Goal: Information Seeking & Learning: Learn about a topic

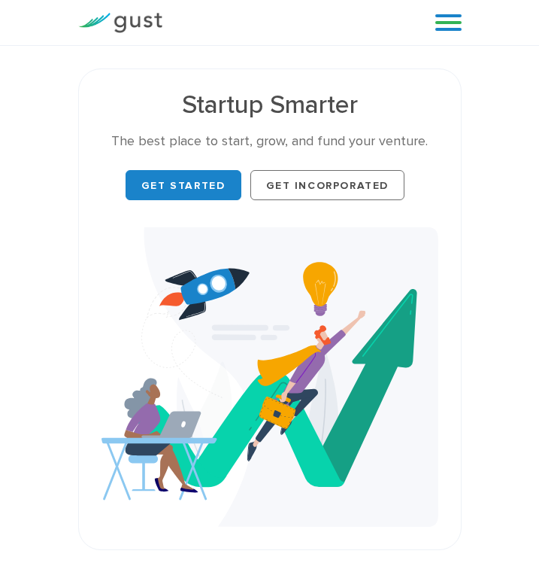
click at [144, 24] on img at bounding box center [120, 23] width 84 height 20
click at [438, 23] on link at bounding box center [448, 22] width 26 height 23
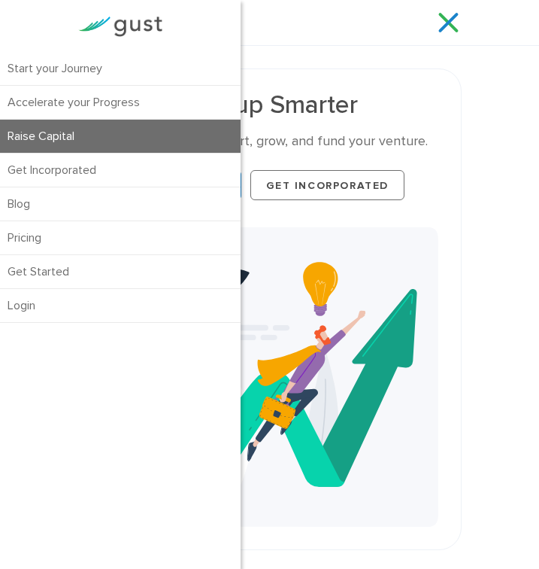
click at [141, 127] on link "Raise Capital" at bounding box center [120, 136] width 241 height 33
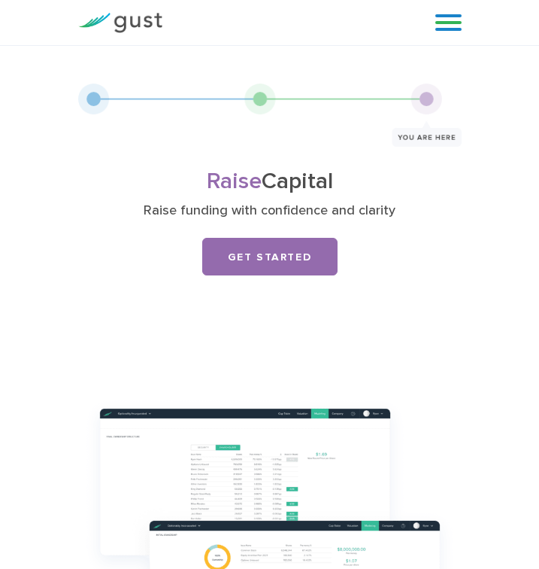
click at [457, 18] on link at bounding box center [448, 22] width 26 height 23
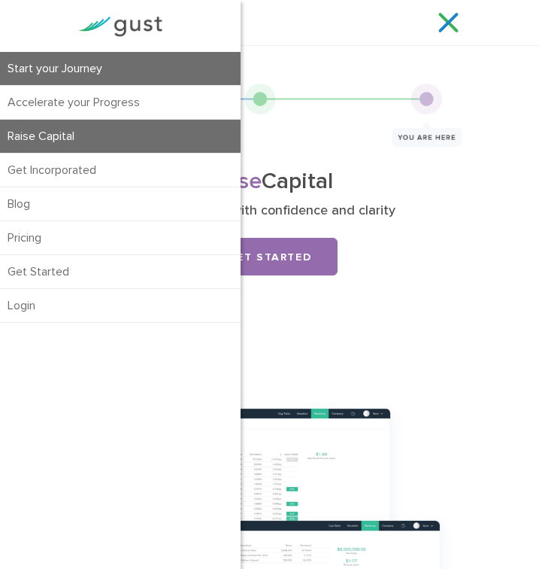
click at [81, 55] on link "Start your Journey" at bounding box center [120, 68] width 241 height 33
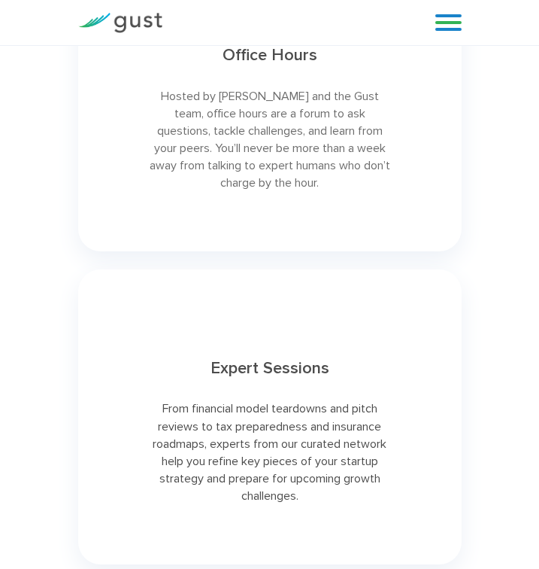
scroll to position [3933, 0]
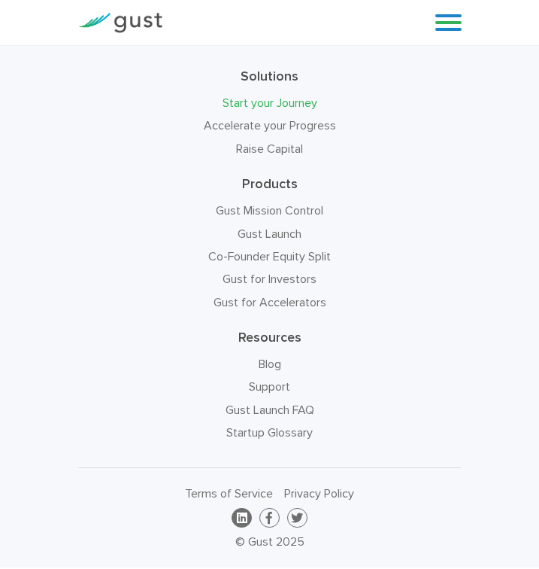
click at [235, 508] on link at bounding box center [242, 518] width 20 height 20
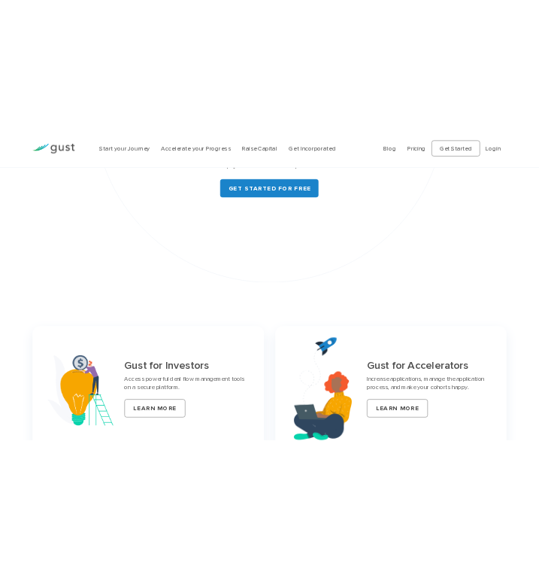
scroll to position [6477, 0]
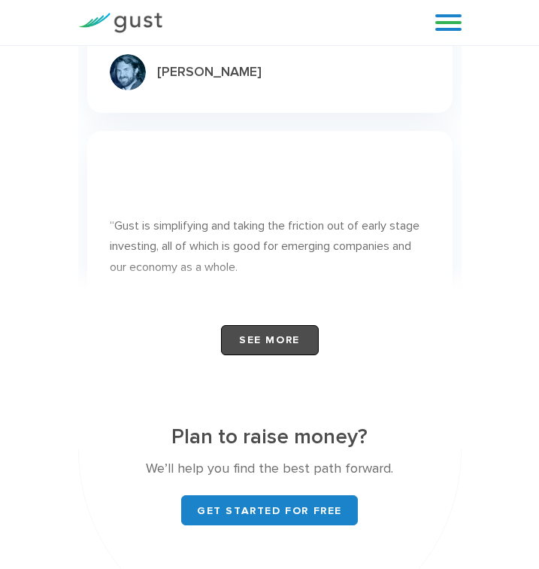
scroll to position [9353, 0]
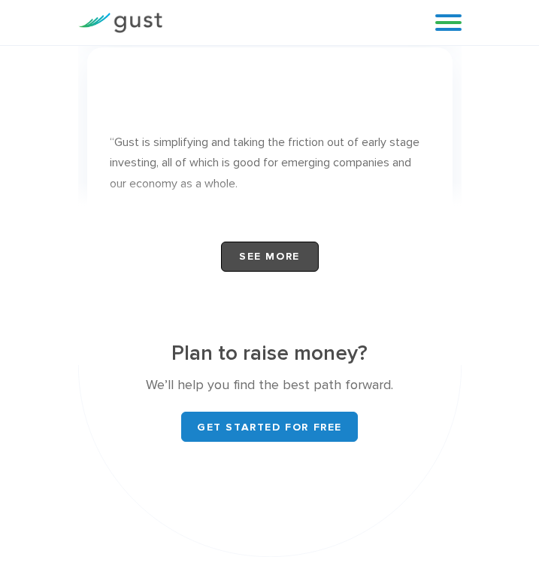
click at [285, 271] on link "See More" at bounding box center [270, 256] width 98 height 30
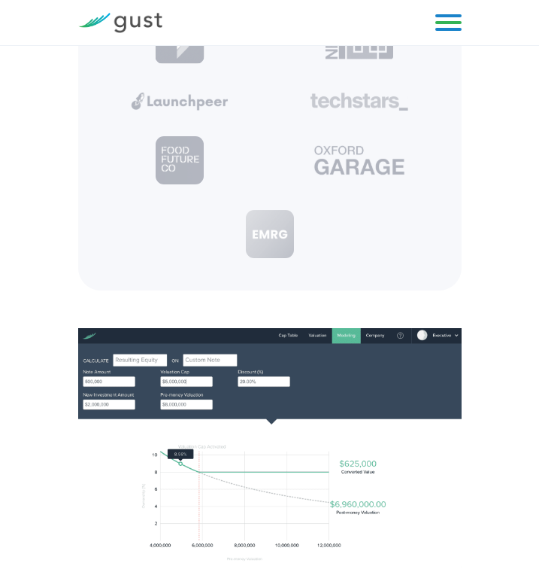
scroll to position [846, 0]
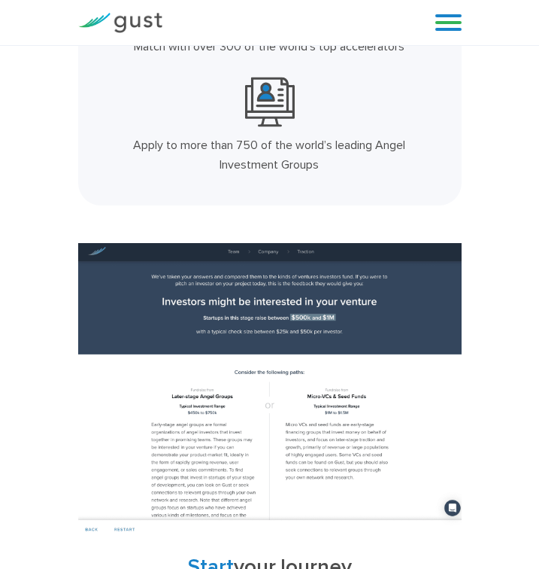
click at [440, 19] on link at bounding box center [448, 22] width 26 height 23
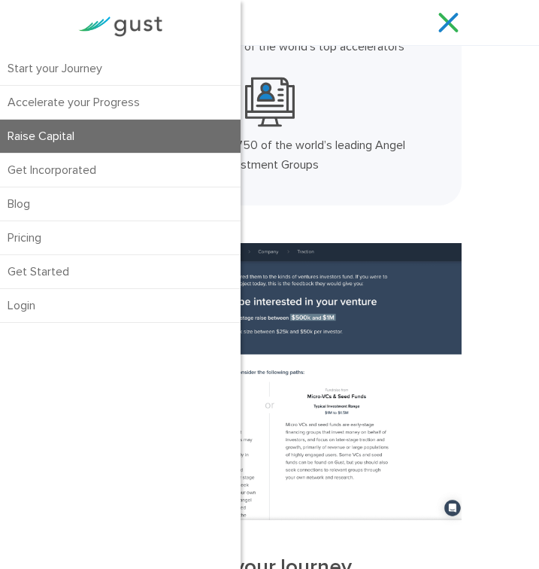
click at [77, 144] on link "Raise Capital" at bounding box center [120, 136] width 241 height 33
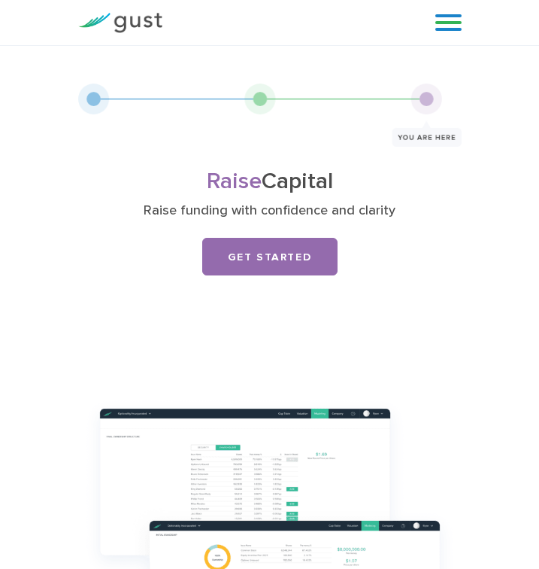
click at [446, 18] on link at bounding box center [448, 22] width 26 height 23
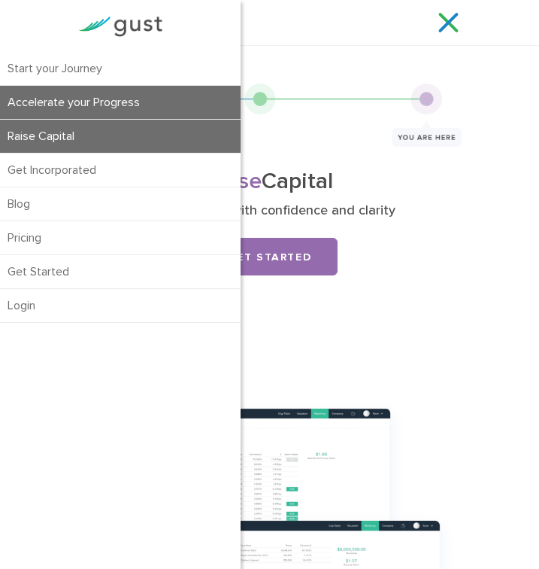
click at [82, 97] on link "Accelerate your Progress" at bounding box center [120, 102] width 241 height 33
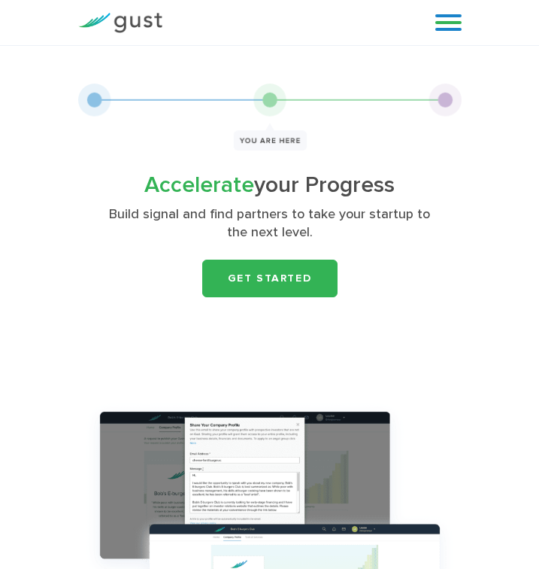
click at [442, 29] on link at bounding box center [448, 22] width 26 height 23
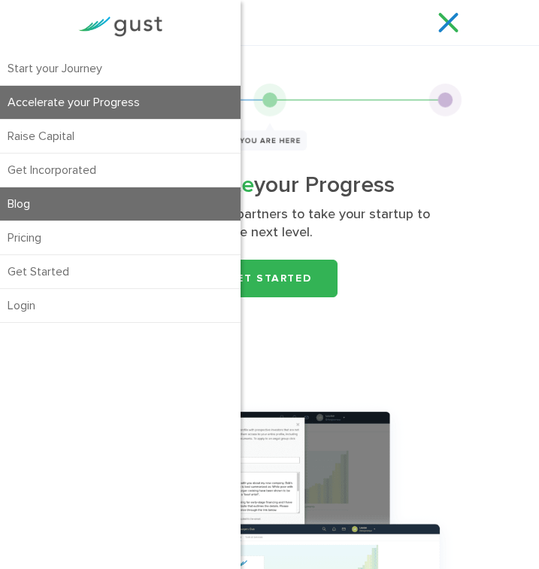
click at [75, 211] on link "Blog" at bounding box center [120, 203] width 241 height 33
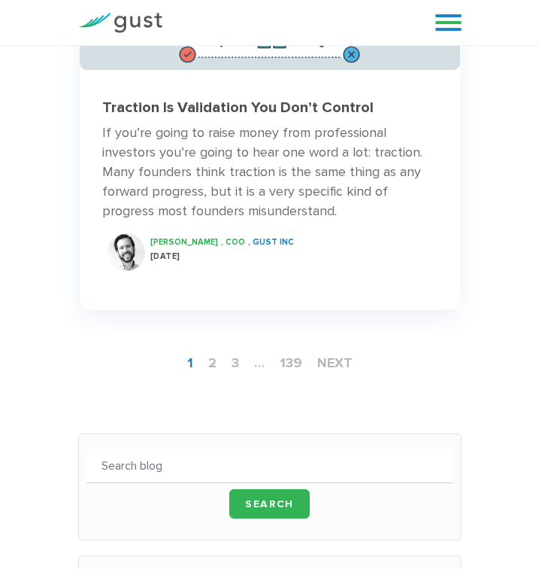
scroll to position [2019, 0]
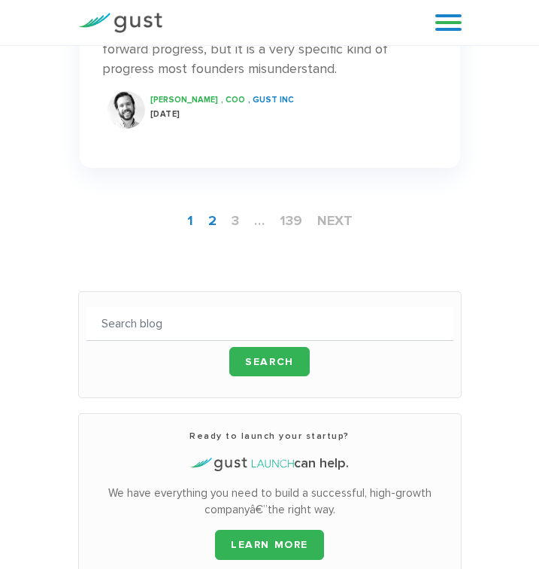
click at [208, 207] on link "2" at bounding box center [212, 221] width 20 height 28
